Goal: Find specific page/section: Find specific page/section

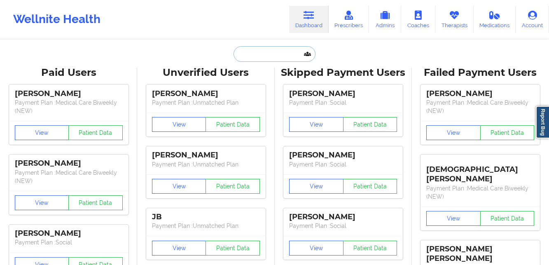
click at [258, 51] on input "text" at bounding box center [275, 54] width 82 height 16
paste input "[EMAIL_ADDRESS][DOMAIN_NAME]"
type input "[EMAIL_ADDRESS][DOMAIN_NAME]"
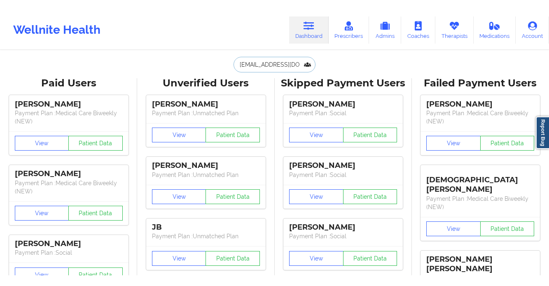
scroll to position [0, 3]
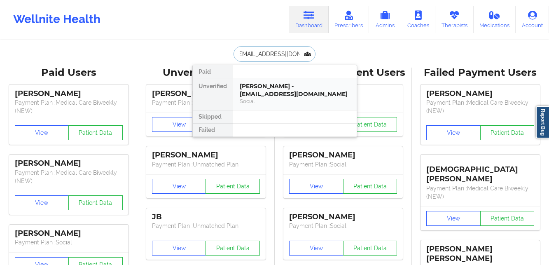
click at [265, 98] on div "Social" at bounding box center [295, 101] width 110 height 7
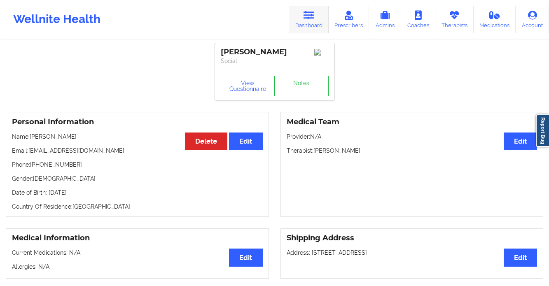
click at [295, 18] on link "Dashboard" at bounding box center [309, 19] width 40 height 27
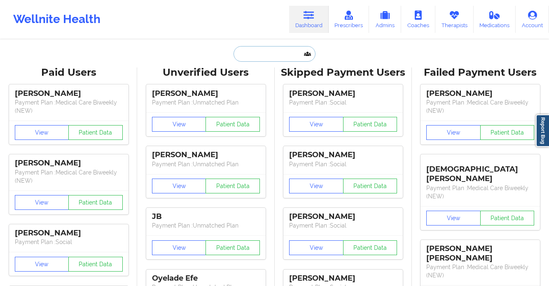
click at [269, 58] on input "text" at bounding box center [275, 54] width 82 height 16
paste input "[PERSON_NAME]"
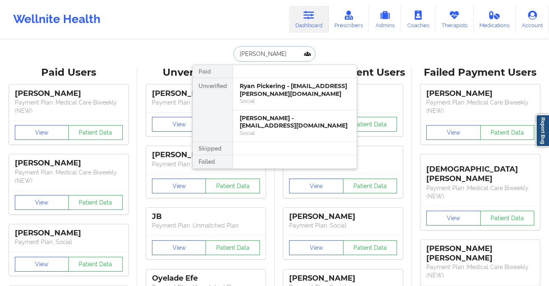
click at [253, 49] on input "[PERSON_NAME]" at bounding box center [275, 54] width 82 height 16
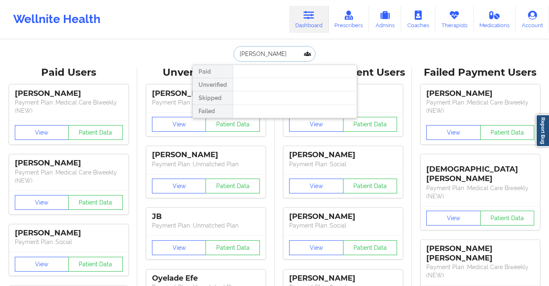
drag, startPoint x: 275, startPoint y: 53, endPoint x: 214, endPoint y: 54, distance: 61.0
click at [214, 54] on div "[PERSON_NAME] Unverified Skipped Failed" at bounding box center [274, 54] width 165 height 16
type input "[PERSON_NAME]"
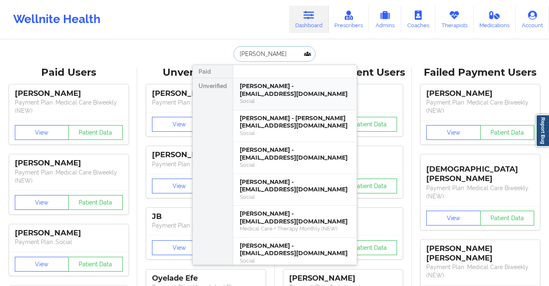
click at [273, 96] on div "[PERSON_NAME] - [EMAIL_ADDRESS][DOMAIN_NAME]" at bounding box center [295, 89] width 110 height 15
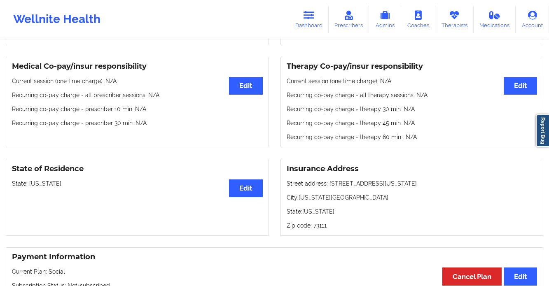
scroll to position [272, 0]
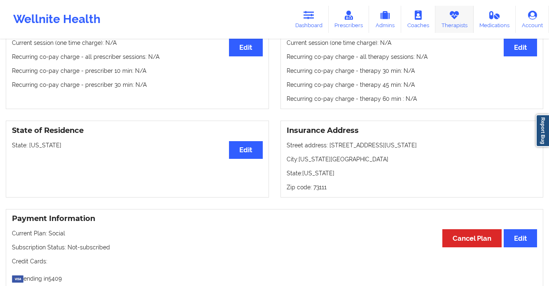
click at [458, 21] on link "Therapists" at bounding box center [455, 19] width 38 height 27
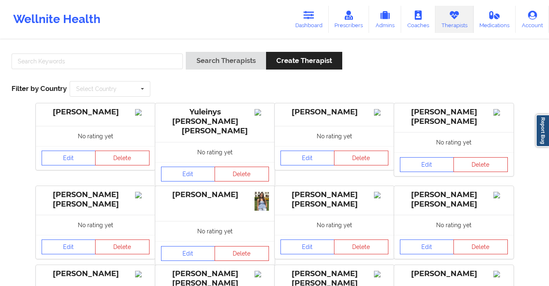
click at [82, 19] on div "Wellnite Health" at bounding box center [57, 19] width 114 height 33
click at [310, 18] on icon at bounding box center [309, 15] width 11 height 9
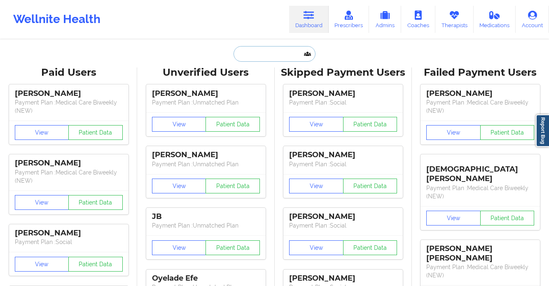
click at [264, 53] on input "text" at bounding box center [275, 54] width 82 height 16
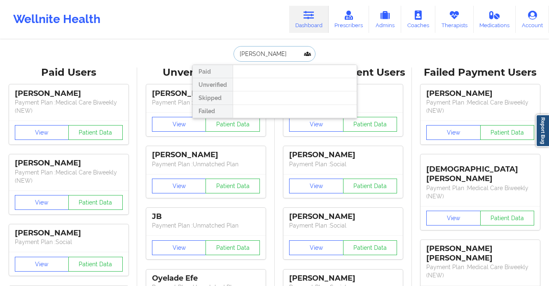
click at [253, 52] on input "[PERSON_NAME]" at bounding box center [275, 54] width 82 height 16
type input "[PERSON_NAME]"
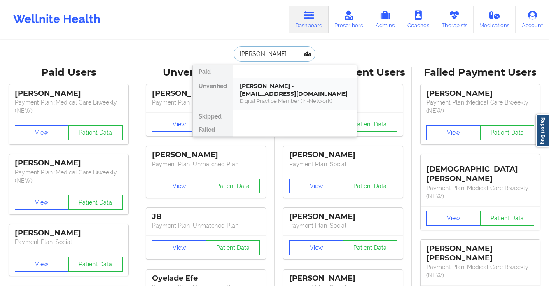
click at [269, 93] on div "[PERSON_NAME] - [EMAIL_ADDRESS][DOMAIN_NAME]" at bounding box center [295, 89] width 110 height 15
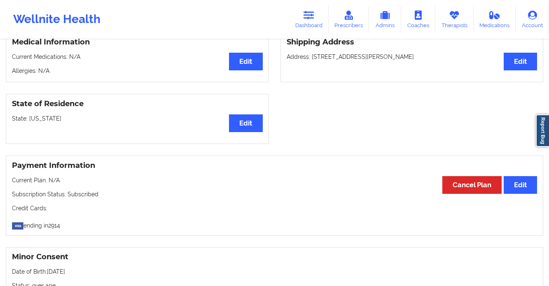
scroll to position [206, 0]
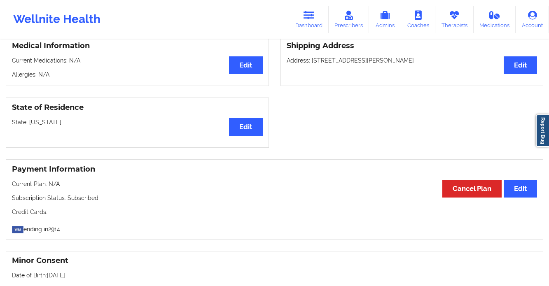
drag, startPoint x: 42, startPoint y: 121, endPoint x: 29, endPoint y: 124, distance: 13.9
click at [29, 124] on p "State: [US_STATE]" at bounding box center [137, 122] width 251 height 8
copy p "[US_STATE]"
